Goal: Find specific page/section: Find specific page/section

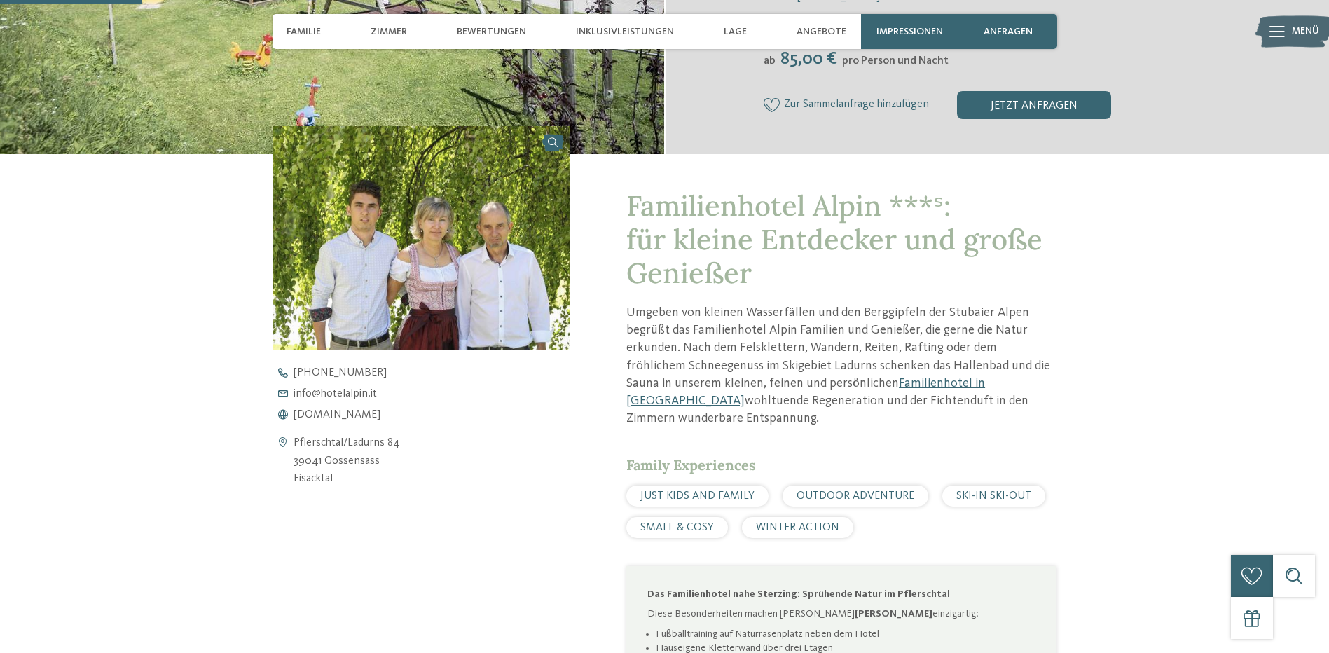
scroll to position [491, 0]
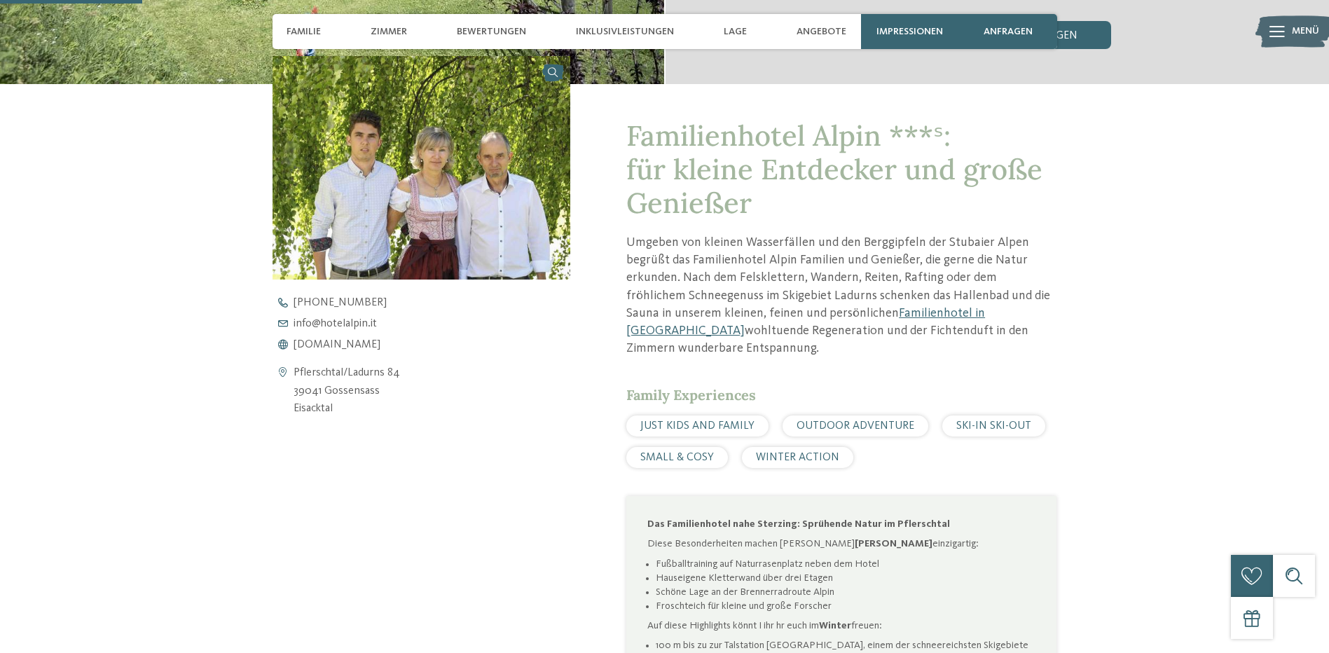
click at [982, 423] on span "SKI-IN SKI-OUT" at bounding box center [993, 425] width 75 height 11
click at [957, 431] on span "SKI-IN SKI-OUT" at bounding box center [993, 425] width 75 height 11
click at [966, 428] on span "SKI-IN SKI-OUT" at bounding box center [993, 425] width 75 height 11
drag, startPoint x: 966, startPoint y: 428, endPoint x: 1017, endPoint y: 428, distance: 51.2
click at [1017, 428] on span "SKI-IN SKI-OUT" at bounding box center [993, 425] width 75 height 11
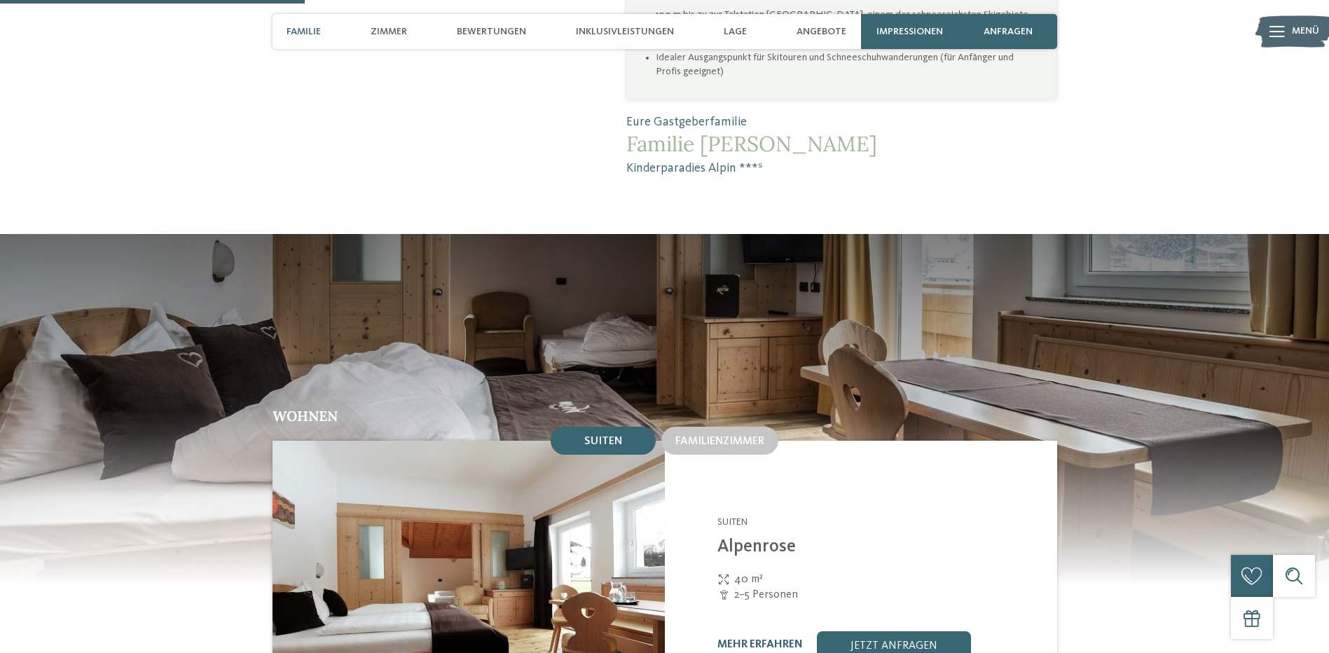
scroll to position [631, 0]
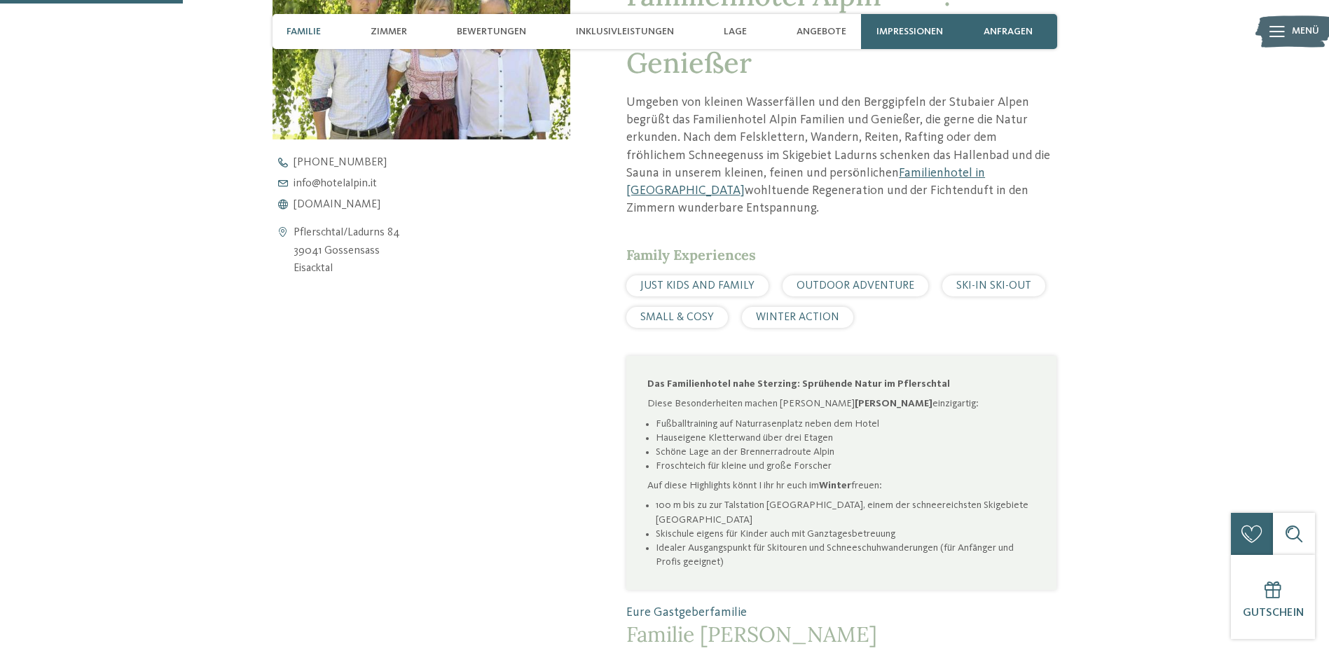
click at [771, 313] on span "WINTER ACTION" at bounding box center [797, 317] width 83 height 11
click at [835, 313] on div "WINTER ACTION" at bounding box center [797, 317] width 111 height 21
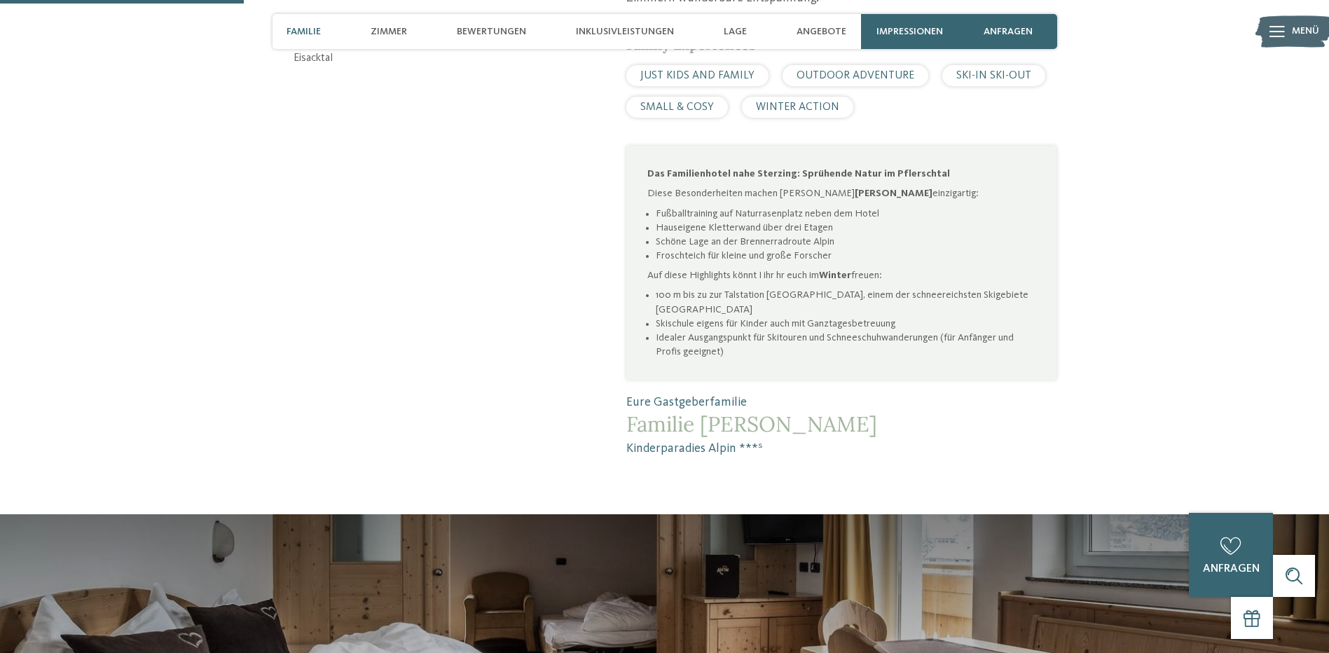
scroll to position [771, 0]
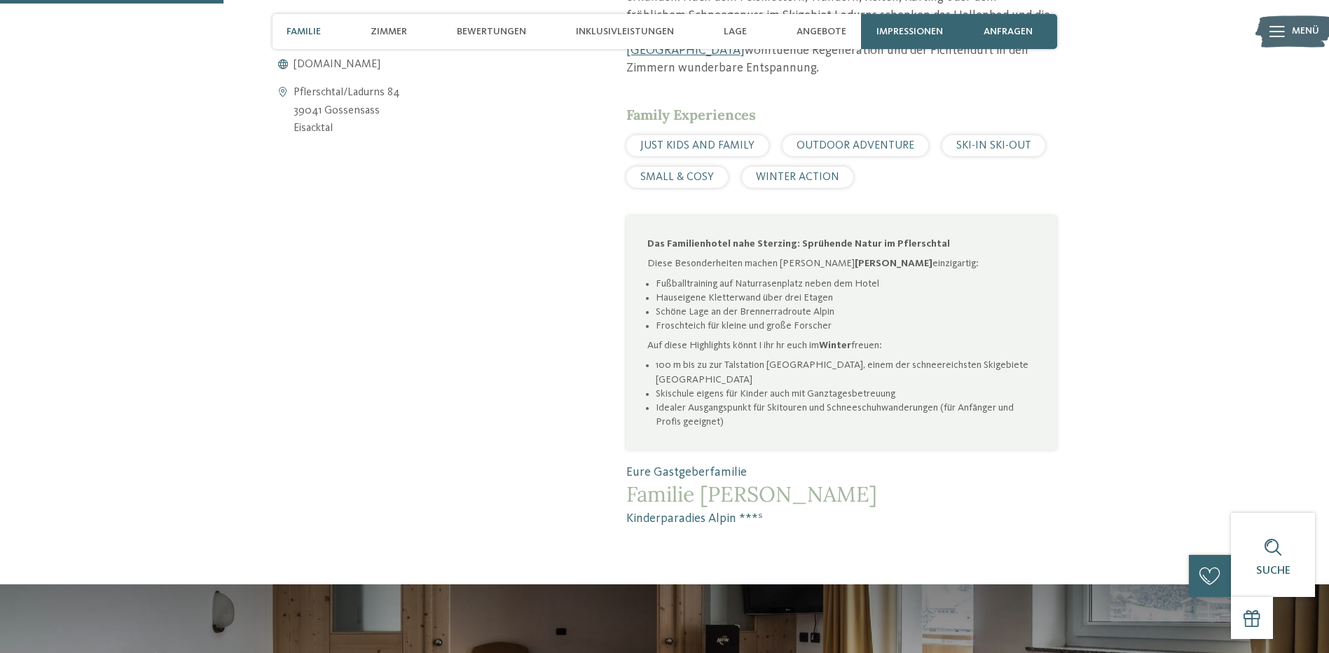
click at [956, 146] on span "SKI-IN SKI-OUT" at bounding box center [993, 145] width 75 height 11
click at [991, 146] on span "SKI-IN SKI-OUT" at bounding box center [993, 145] width 75 height 11
